Goal: Information Seeking & Learning: Check status

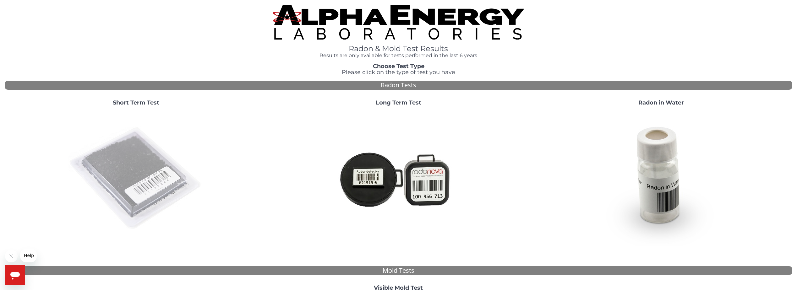
click at [138, 158] on img at bounding box center [135, 178] width 135 height 135
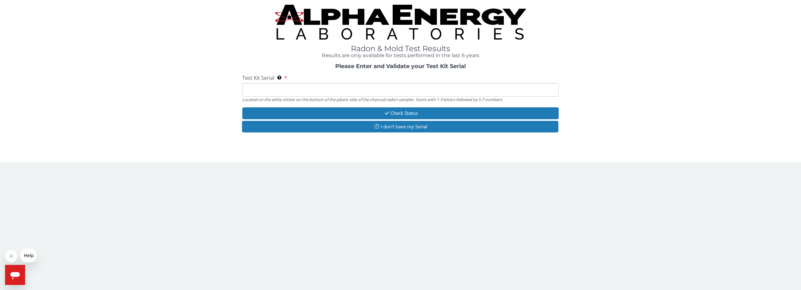
click at [303, 91] on input "Test Kit Serial Located on the white sticker on the bottom of the plastic side …" at bounding box center [400, 90] width 317 height 14
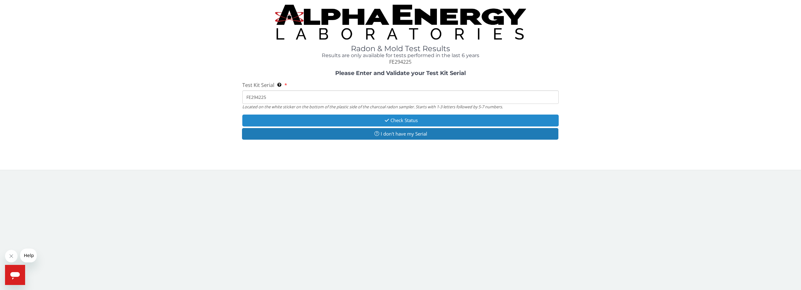
type input "FE294225"
click at [391, 121] on button "Check Status" at bounding box center [400, 121] width 317 height 12
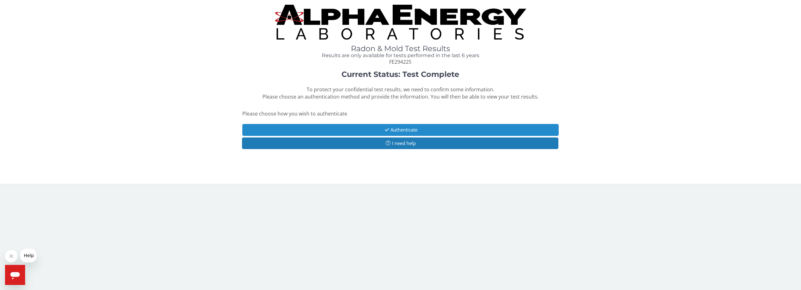
click at [387, 129] on icon "button" at bounding box center [386, 130] width 7 height 5
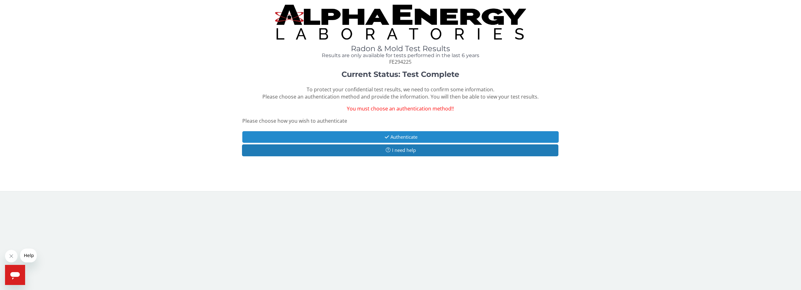
click at [392, 136] on button "Authenticate" at bounding box center [400, 137] width 317 height 12
click at [303, 121] on span "Please choose how you wish to authenticate" at bounding box center [294, 120] width 105 height 7
click at [400, 108] on span "You must choose an authentication method!!" at bounding box center [400, 108] width 107 height 7
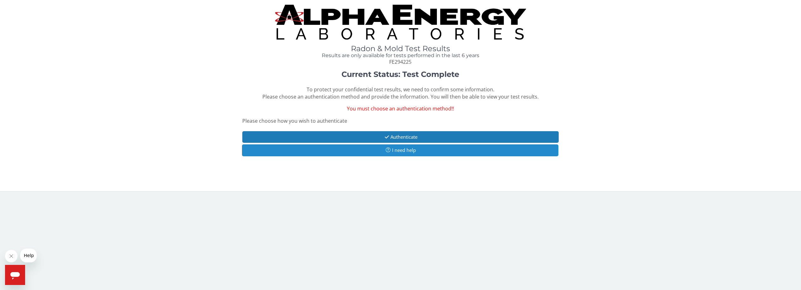
click at [401, 148] on button "I need help" at bounding box center [400, 150] width 317 height 12
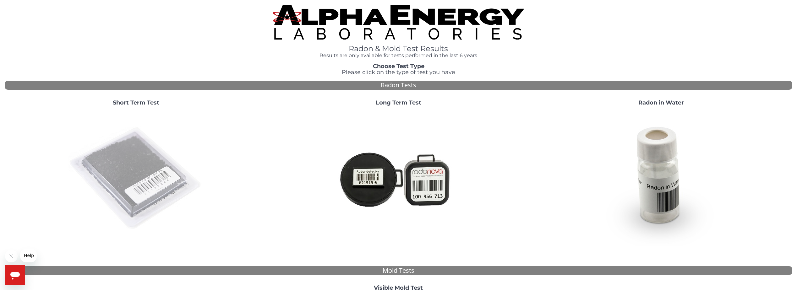
click at [118, 171] on img at bounding box center [135, 178] width 135 height 135
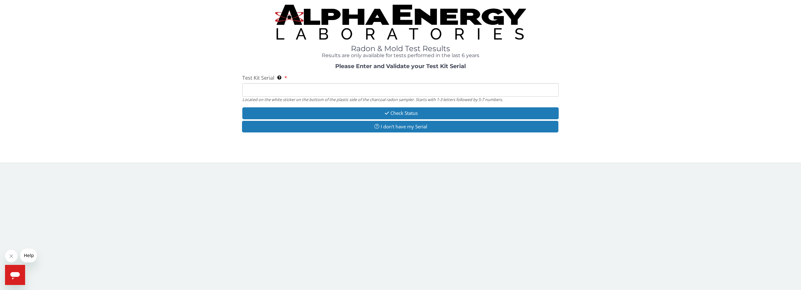
click at [278, 92] on input "Test Kit Serial Located on the white sticker on the bottom of the plastic side …" at bounding box center [400, 90] width 317 height 14
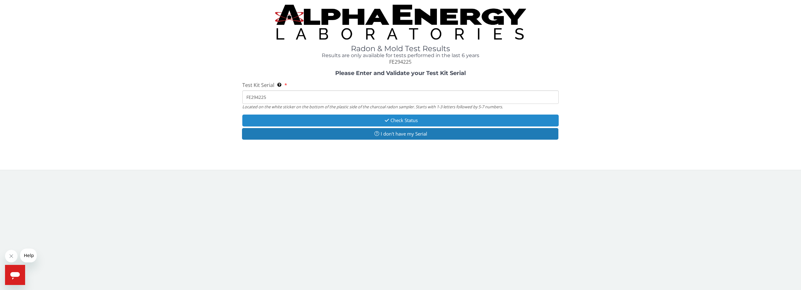
type input "FE294225"
click at [387, 117] on button "Check Status" at bounding box center [400, 121] width 317 height 12
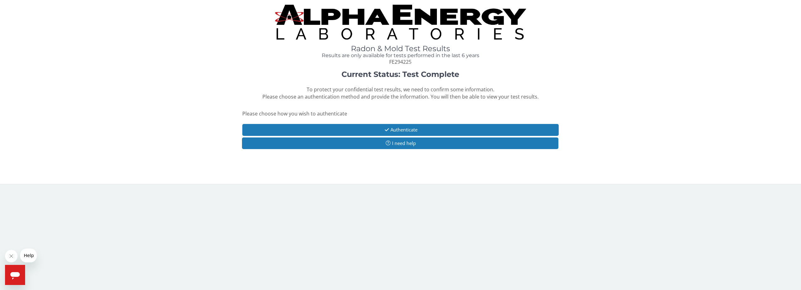
click at [348, 117] on div "Please choose how you wish to authenticate" at bounding box center [400, 114] width 317 height 9
